Goal: Task Accomplishment & Management: Use online tool/utility

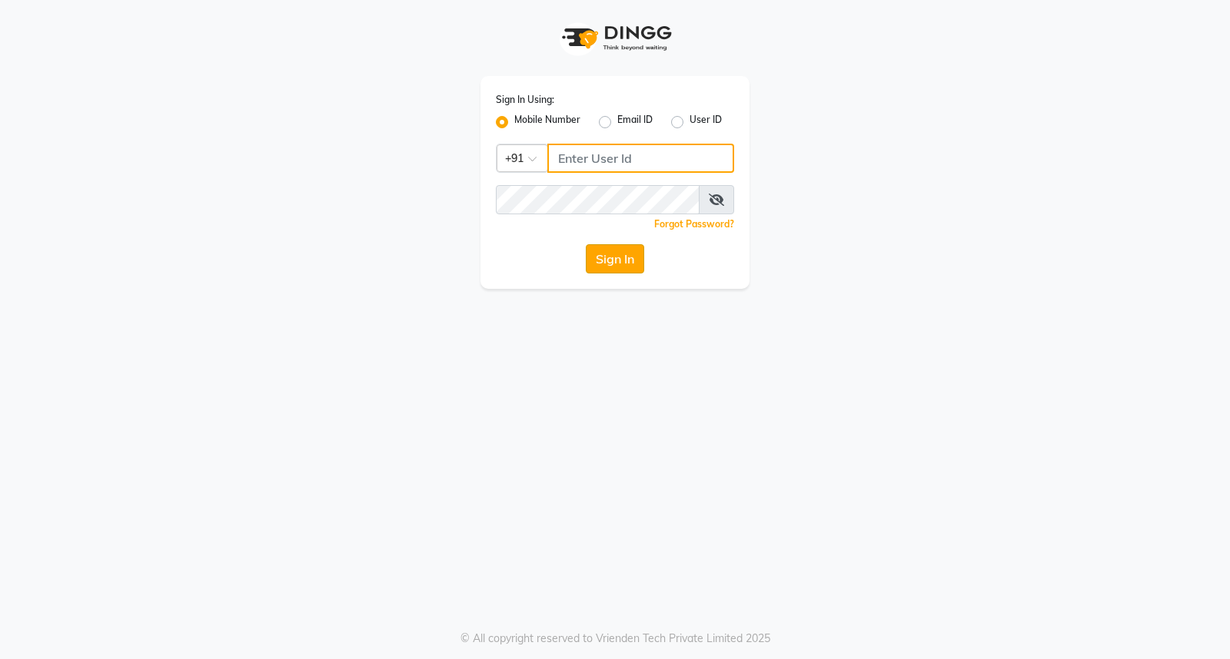
type input "7350066066"
click at [603, 258] on button "Sign In" at bounding box center [615, 258] width 58 height 29
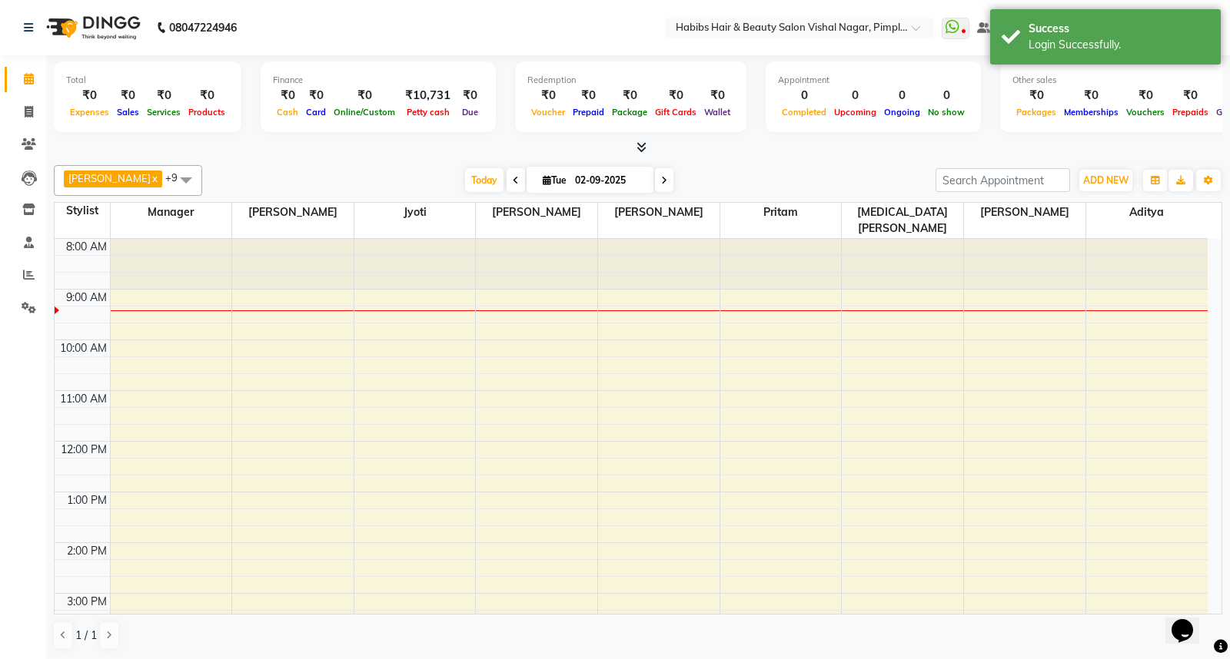
click at [513, 178] on icon at bounding box center [516, 180] width 6 height 9
type input "01-09-2025"
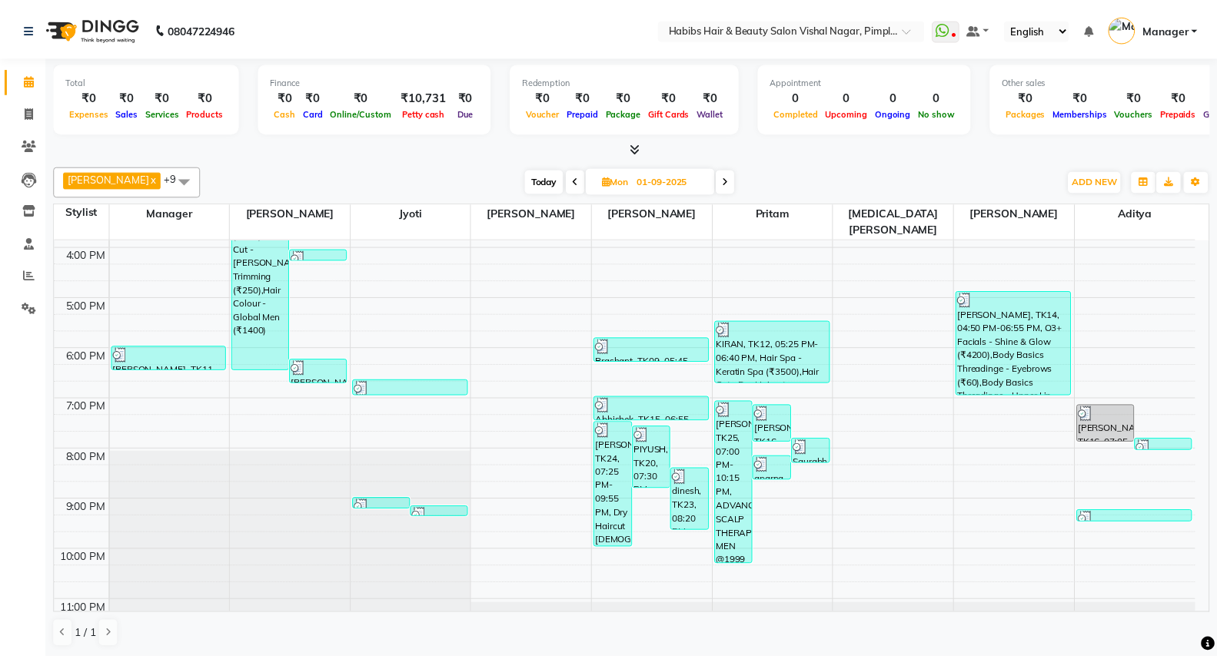
scroll to position [423, 0]
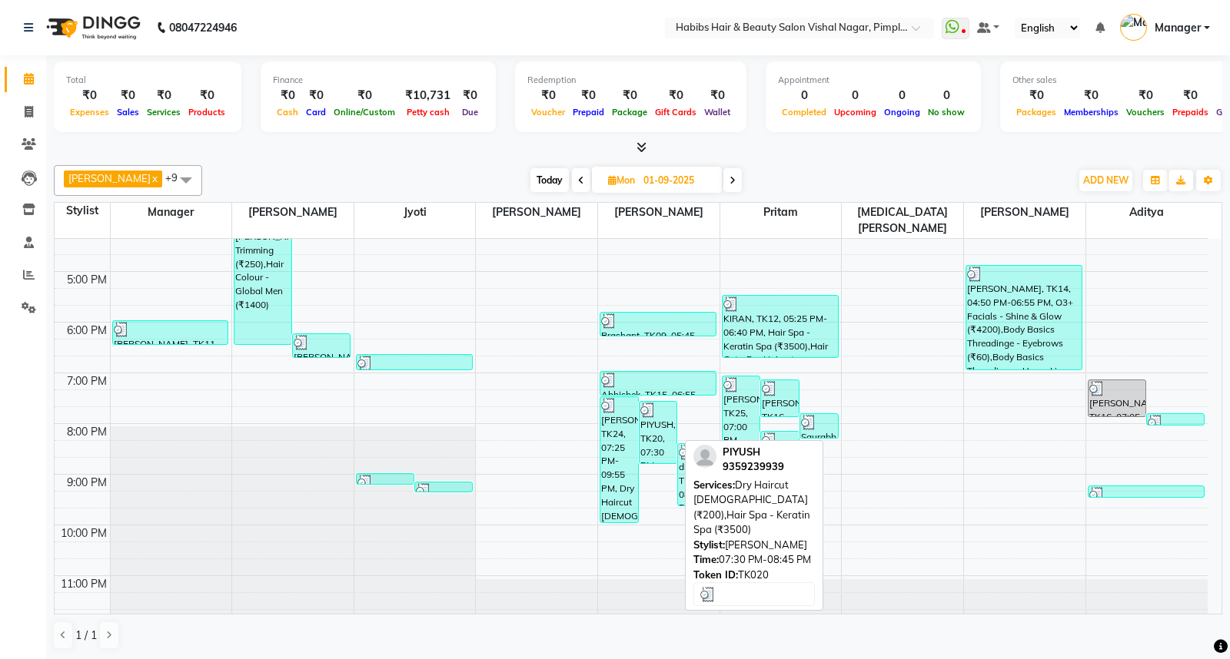
click at [659, 413] on div "PIYUSH, TK20, 07:30 PM-08:45 PM, Dry Haircut [DEMOGRAPHIC_DATA] (₹200),Hair Spa…" at bounding box center [658, 432] width 38 height 61
select select "3"
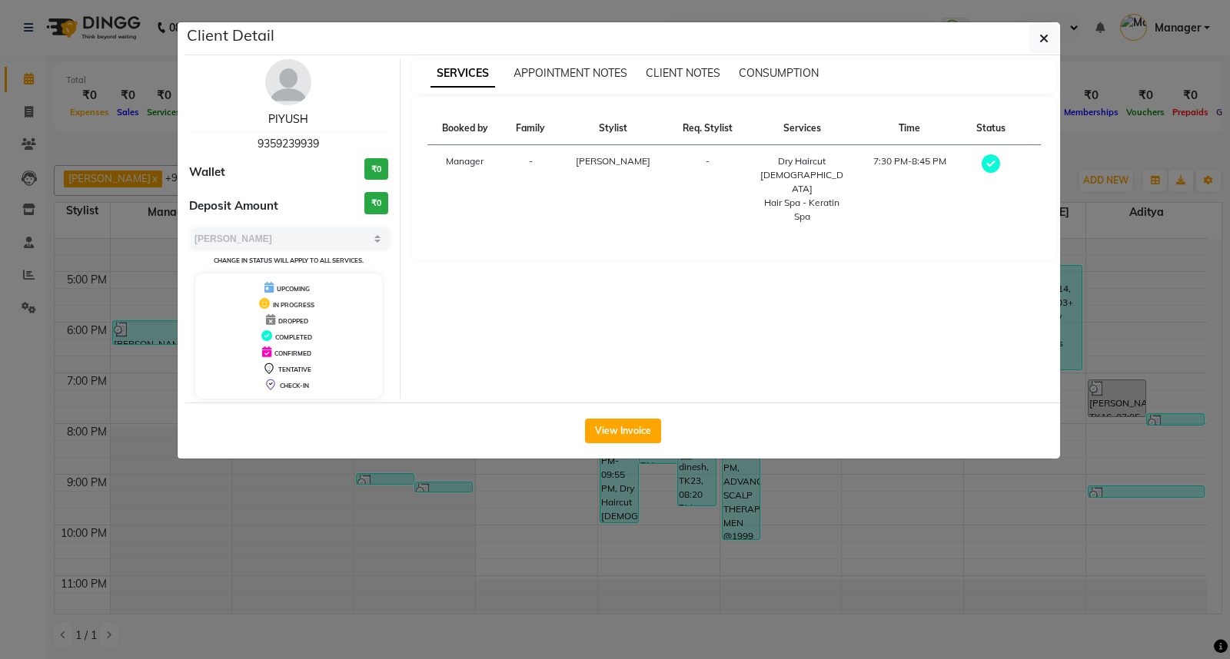
click at [271, 118] on link "PIYUSH" at bounding box center [288, 119] width 40 height 14
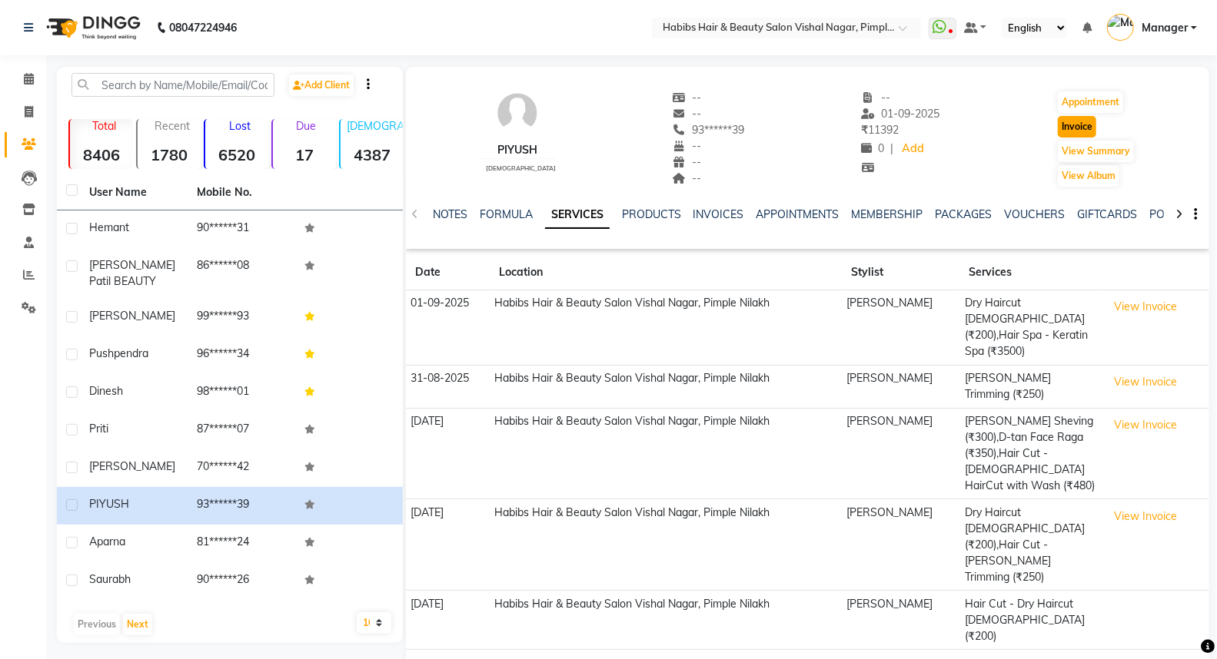
click at [1064, 127] on button "Invoice" at bounding box center [1077, 127] width 38 height 22
select select "5725"
select select "service"
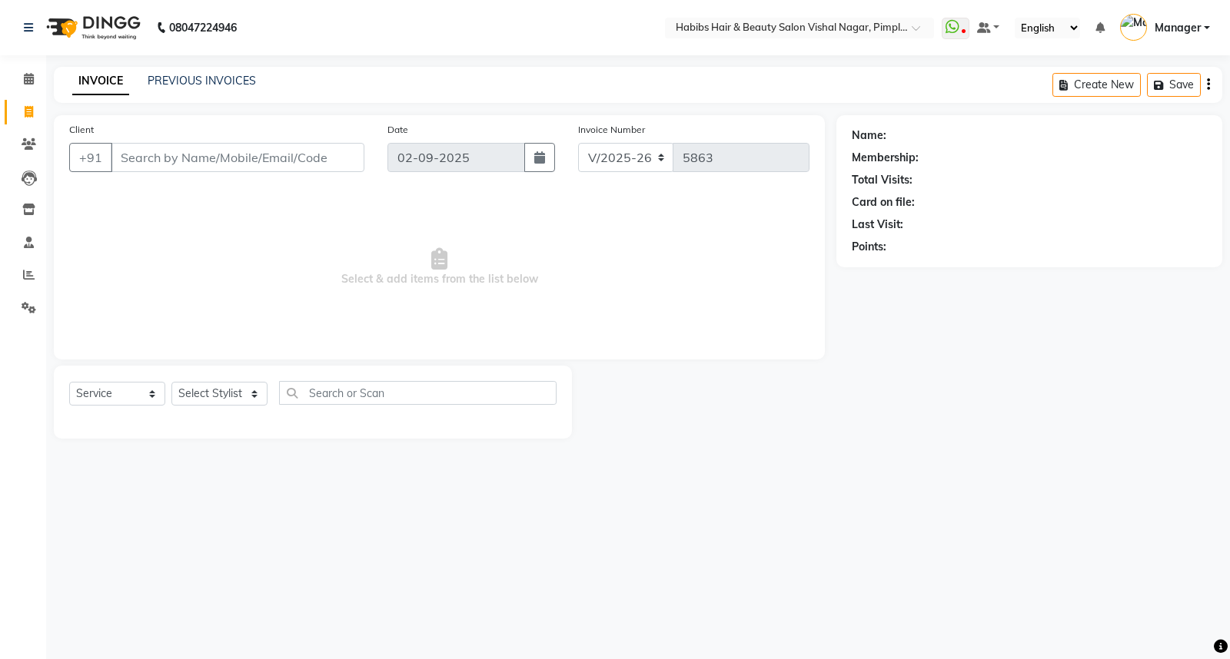
type input "93******39"
select select "2: Object"
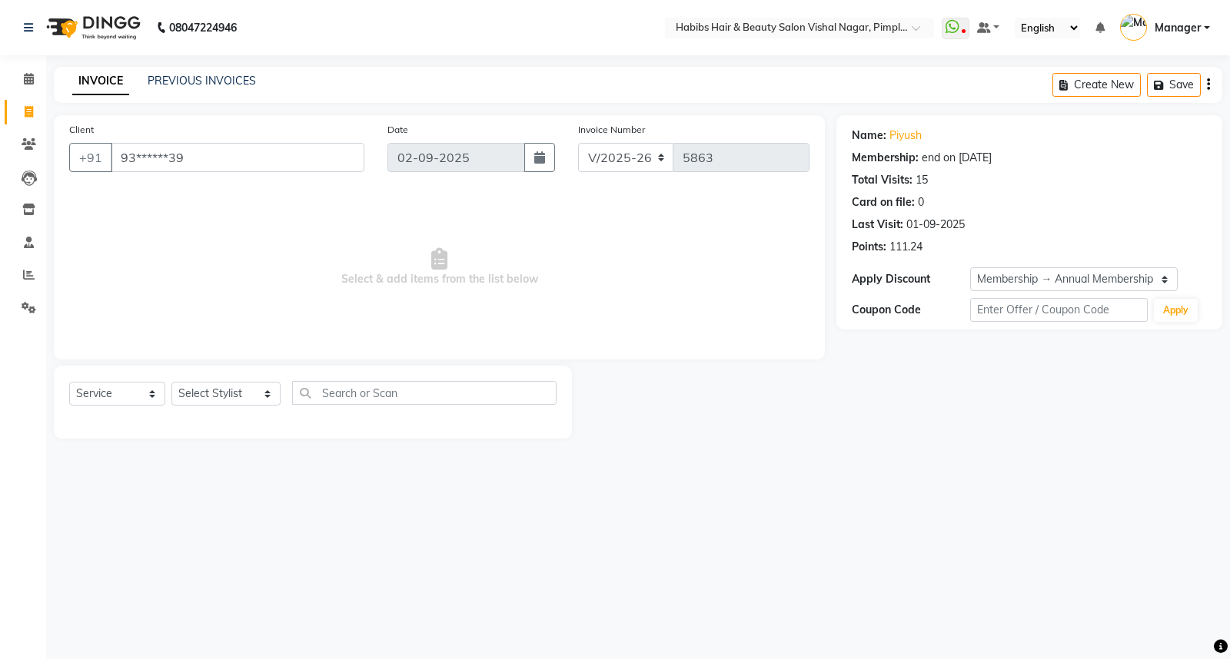
click at [101, 18] on img at bounding box center [91, 27] width 105 height 43
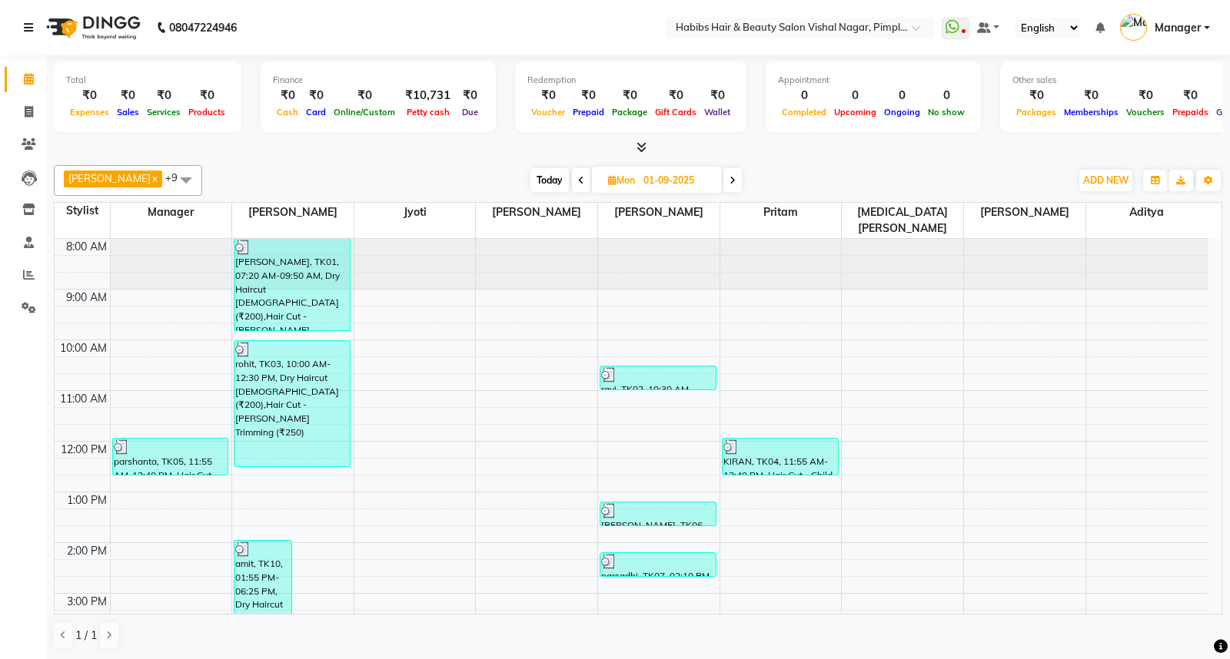
click at [25, 24] on icon at bounding box center [28, 27] width 9 height 11
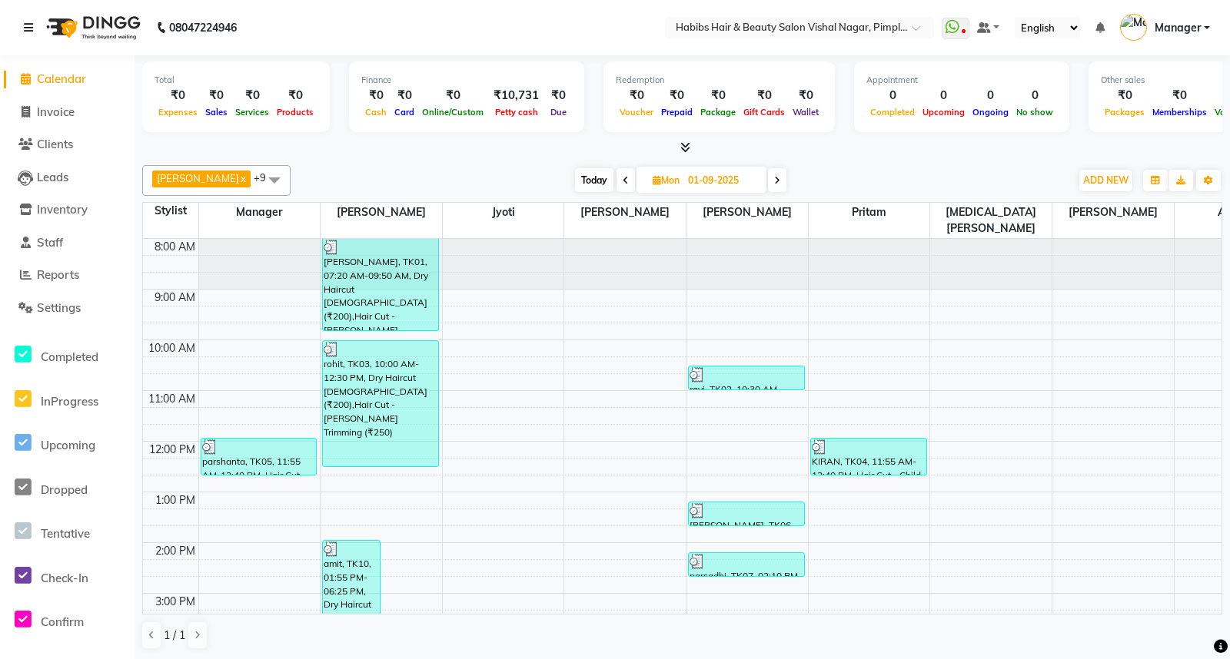
click at [28, 25] on icon at bounding box center [28, 27] width 9 height 11
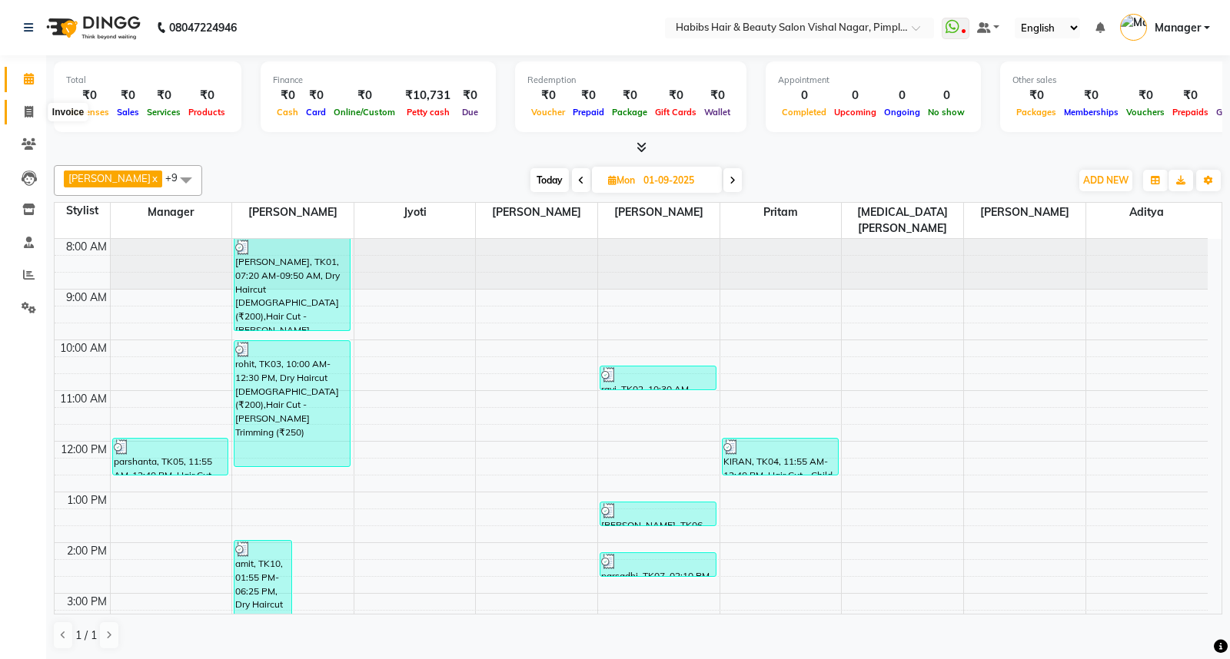
click at [33, 112] on span at bounding box center [28, 113] width 27 height 18
select select "5725"
select select "service"
